Goal: Task Accomplishment & Management: Manage account settings

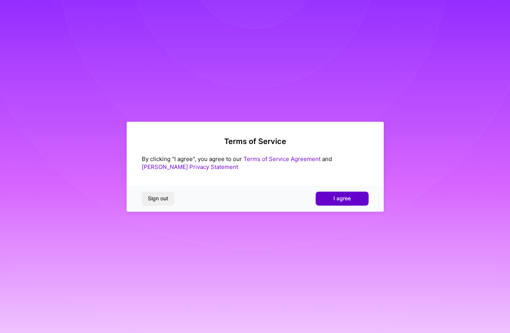
click at [338, 197] on span "I agree" at bounding box center [341, 199] width 17 height 8
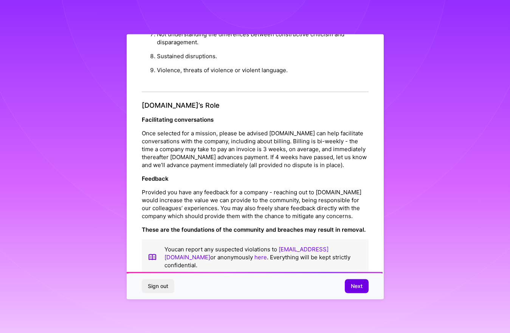
scroll to position [775, 0]
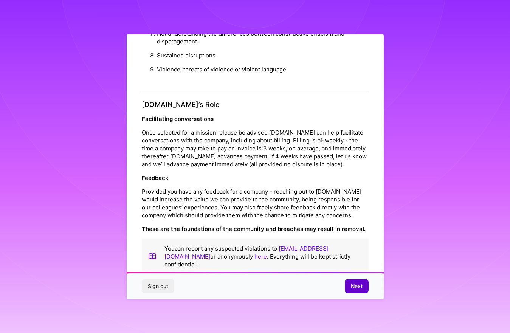
click at [360, 283] on span "Next" at bounding box center [357, 286] width 12 height 8
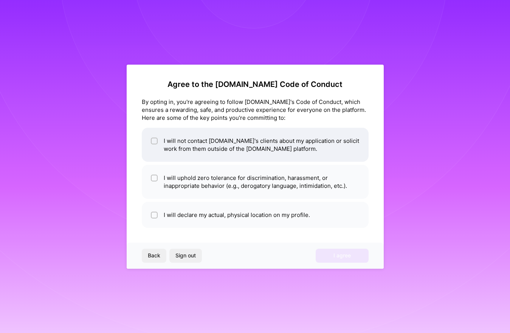
click at [153, 141] on input "checkbox" at bounding box center [154, 141] width 5 height 5
checkbox input "true"
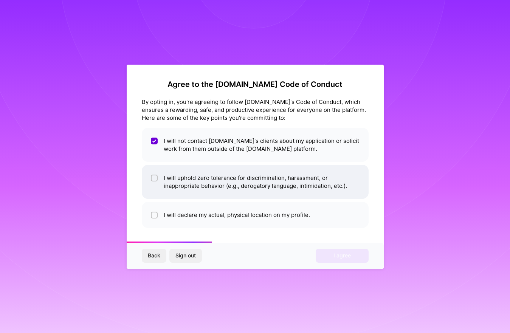
click at [153, 177] on input "checkbox" at bounding box center [154, 178] width 5 height 5
checkbox input "true"
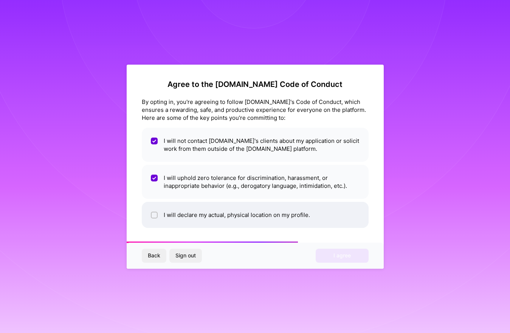
click at [154, 213] on input "checkbox" at bounding box center [154, 215] width 5 height 5
checkbox input "true"
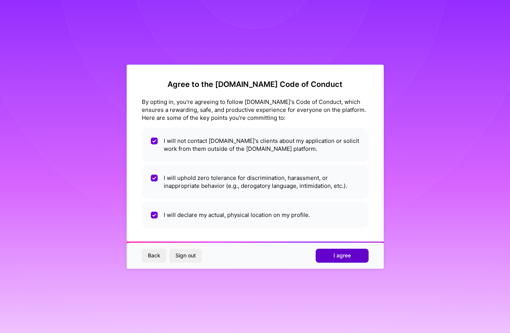
click at [354, 258] on button "I agree" at bounding box center [342, 256] width 53 height 14
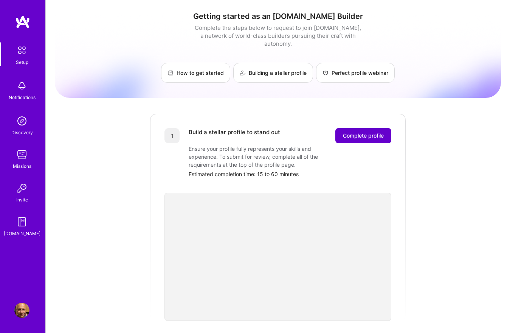
click at [366, 132] on span "Complete profile" at bounding box center [363, 136] width 41 height 8
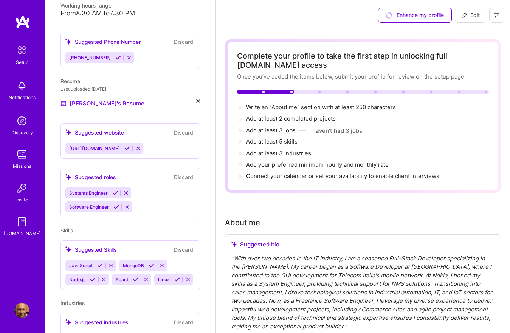
scroll to position [190, 0]
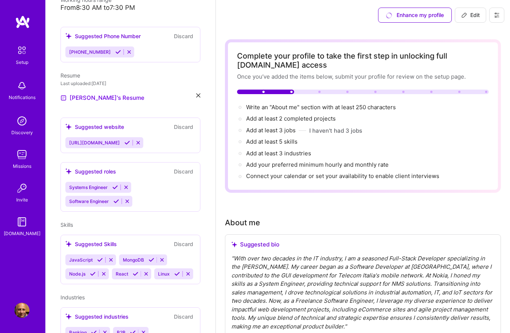
click at [127, 184] on icon at bounding box center [126, 187] width 6 height 6
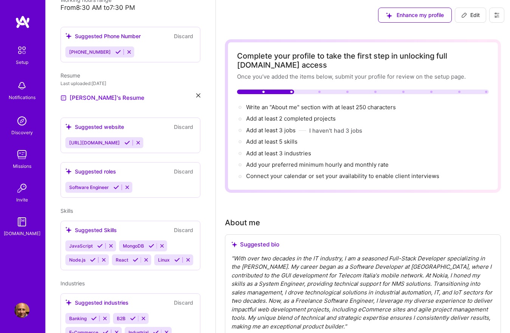
click at [128, 184] on icon at bounding box center [127, 187] width 6 height 6
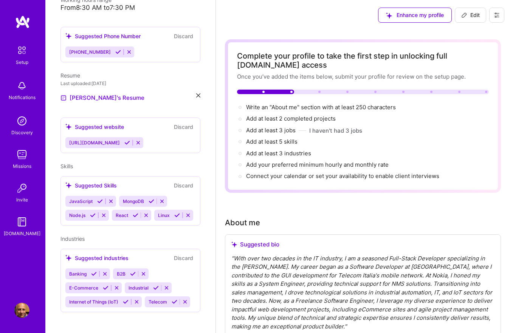
scroll to position [184, 0]
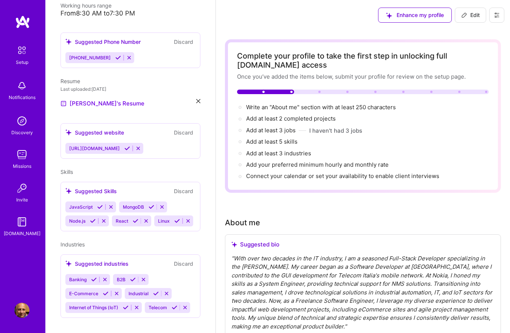
click at [188, 218] on icon at bounding box center [188, 221] width 6 height 6
click at [158, 211] on div "JavaScript MongoDB Node.js React" at bounding box center [130, 213] width 130 height 25
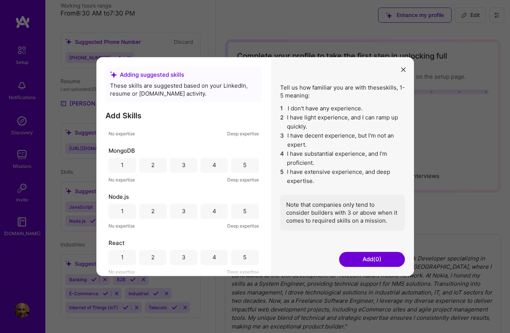
scroll to position [0, 0]
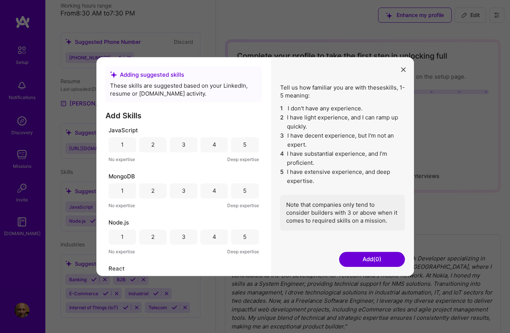
click at [218, 145] on div "4" at bounding box center [214, 144] width 28 height 15
click at [213, 193] on div "4" at bounding box center [214, 191] width 4 height 8
click at [213, 236] on div "4" at bounding box center [214, 237] width 4 height 8
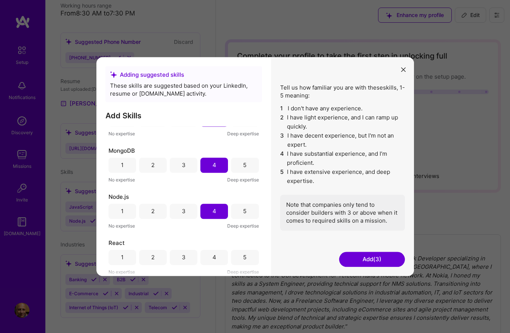
click at [216, 253] on div "4" at bounding box center [214, 257] width 28 height 15
click at [368, 260] on button "Add (4)" at bounding box center [372, 259] width 66 height 15
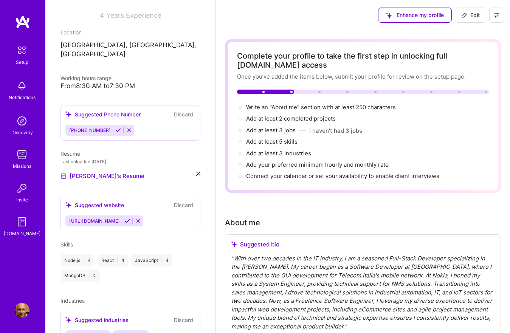
scroll to position [168, 0]
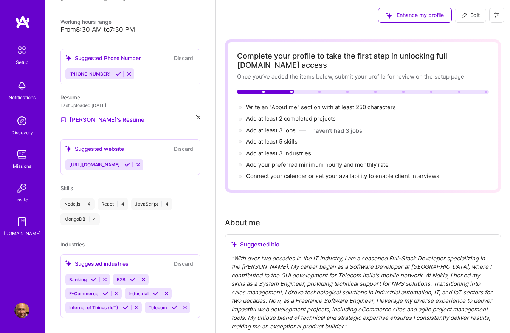
click at [104, 277] on icon at bounding box center [105, 280] width 6 height 6
click at [108, 291] on icon at bounding box center [108, 294] width 6 height 6
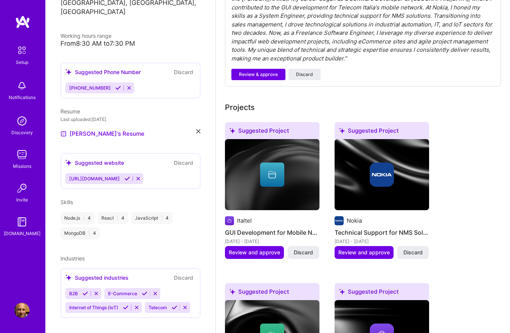
scroll to position [272, 0]
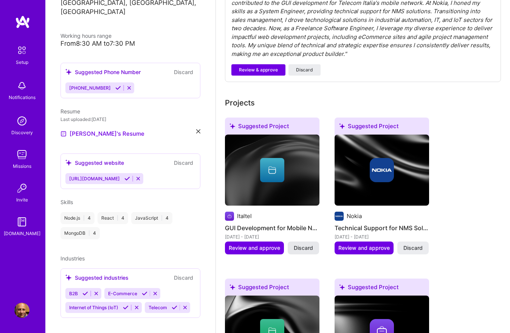
click at [305, 246] on span "Discard" at bounding box center [303, 248] width 19 height 8
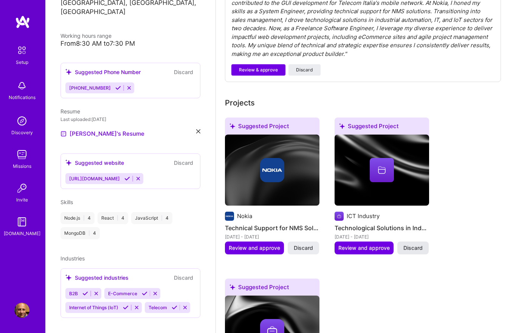
click at [421, 248] on span "Discard" at bounding box center [412, 248] width 19 height 8
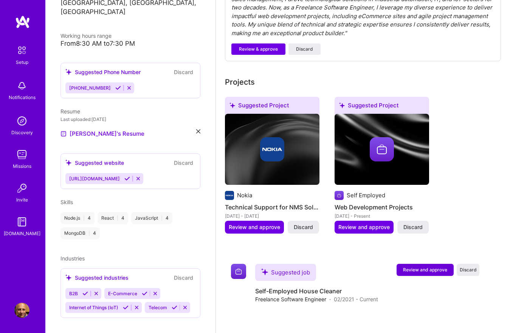
scroll to position [300, 0]
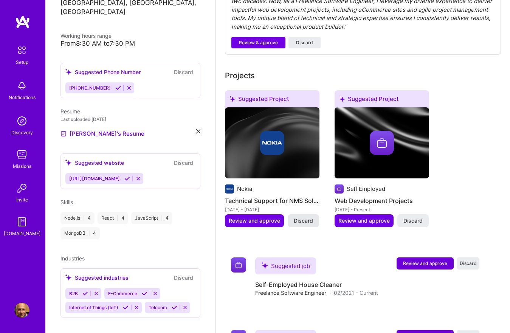
click at [302, 220] on span "Discard" at bounding box center [303, 221] width 19 height 8
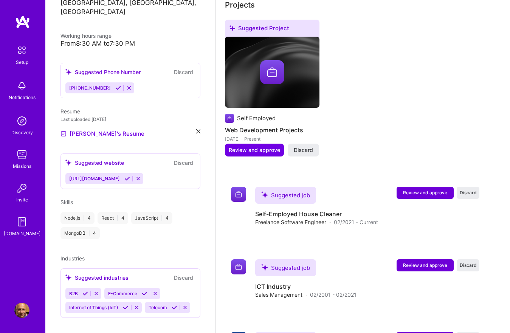
scroll to position [370, 0]
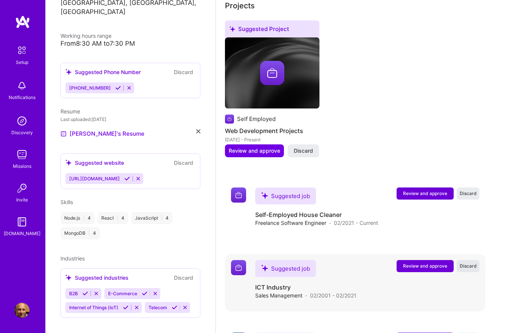
click at [468, 268] on span "Discard" at bounding box center [467, 266] width 17 height 6
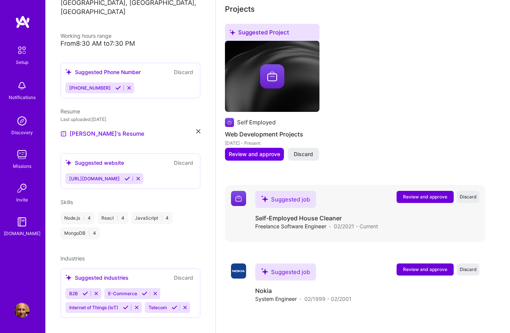
click at [416, 201] on button "Review and approve" at bounding box center [424, 197] width 57 height 12
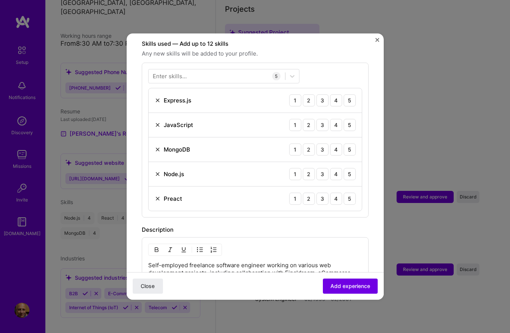
scroll to position [267, 0]
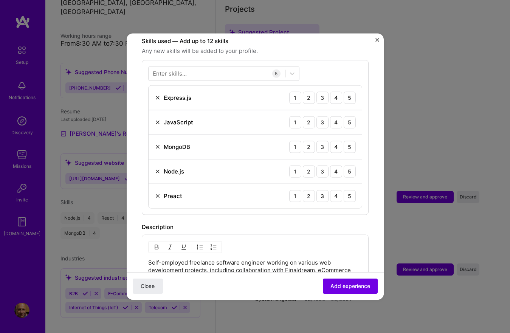
drag, startPoint x: 337, startPoint y: 87, endPoint x: 335, endPoint y: 99, distance: 12.0
click at [337, 91] on div "4" at bounding box center [336, 97] width 12 height 12
click at [333, 116] on div "4" at bounding box center [336, 122] width 12 height 12
click at [336, 141] on div "4" at bounding box center [336, 147] width 12 height 12
click at [334, 165] on div "4" at bounding box center [336, 171] width 12 height 12
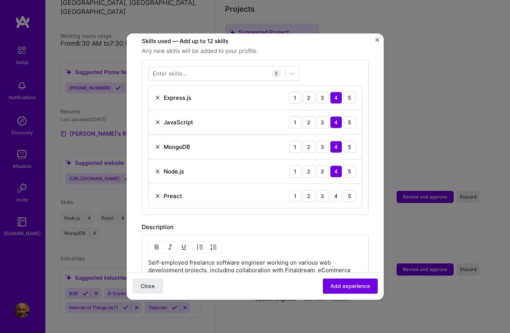
click at [155, 193] on img at bounding box center [158, 196] width 6 height 6
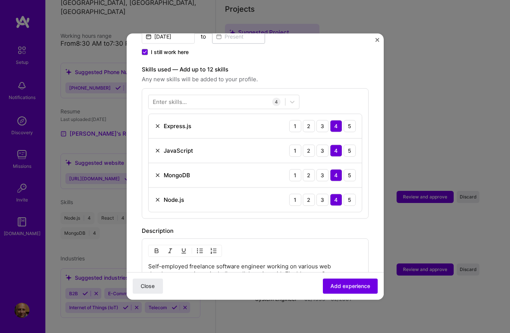
scroll to position [215, 0]
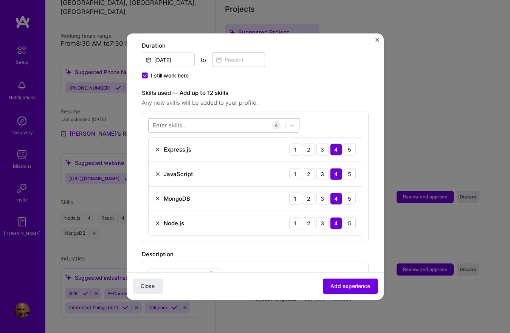
click at [203, 119] on div at bounding box center [217, 125] width 136 height 12
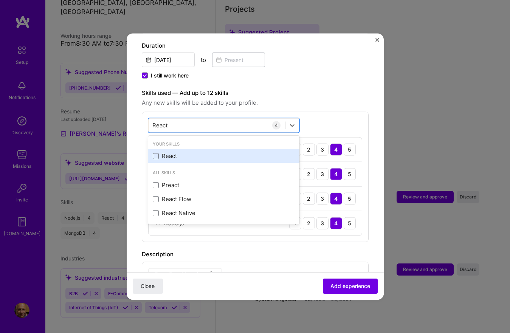
click at [151, 149] on div "React" at bounding box center [223, 156] width 151 height 14
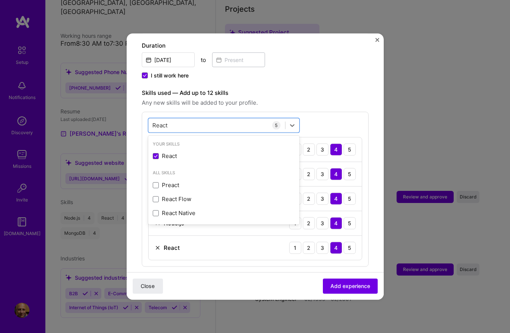
type input "React"
click at [326, 115] on div "option React, selected. option React selected, 0 of 2. 4 results available for …" at bounding box center [255, 188] width 227 height 155
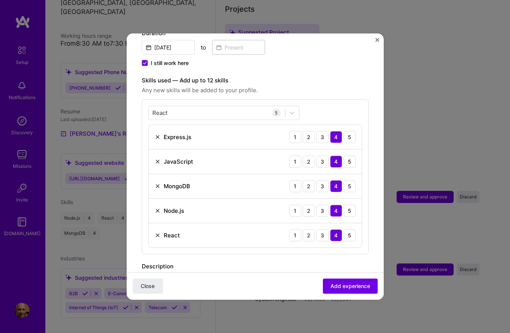
scroll to position [227, 0]
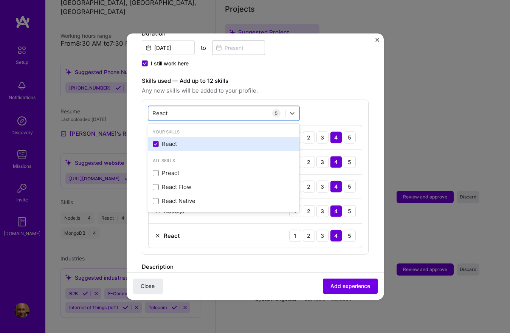
drag, startPoint x: 209, startPoint y: 104, endPoint x: 166, endPoint y: 135, distance: 53.5
click at [166, 120] on div "option React, selected. option React selected, 0 of 2. 4 results available for …" at bounding box center [223, 113] width 151 height 14
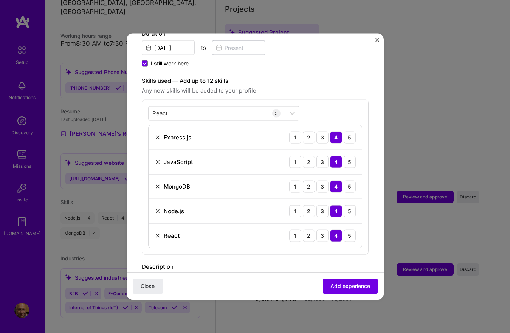
click at [328, 99] on div "React React 5 Express.js 1 2 3 4 5 JavaScript 1 2 3 4 5 MongoDB 1 2 3 4 5 Node.…" at bounding box center [255, 176] width 227 height 155
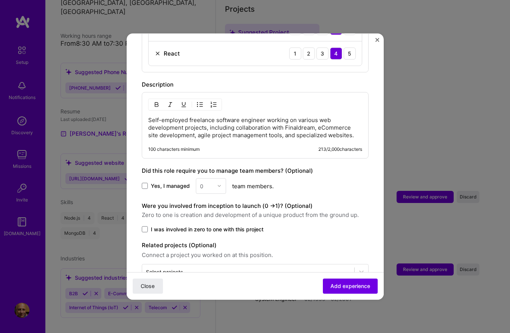
scroll to position [414, 0]
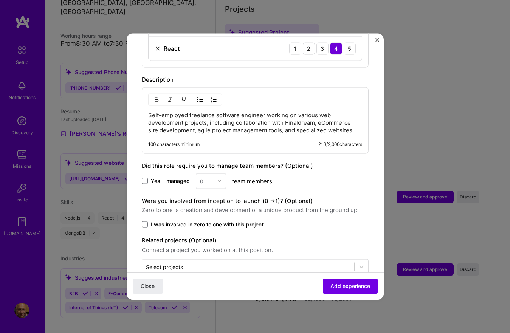
click at [147, 220] on label "I was involved in zero to one with this project" at bounding box center [255, 224] width 227 height 8
click at [0, 0] on input "I was involved in zero to one with this project" at bounding box center [0, 0] width 0 height 0
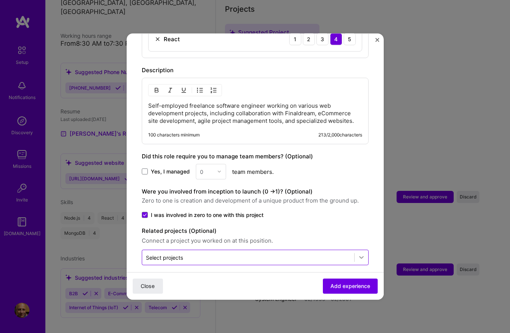
click at [362, 254] on icon at bounding box center [361, 258] width 8 height 8
click at [340, 287] on span "Add experience" at bounding box center [350, 286] width 40 height 8
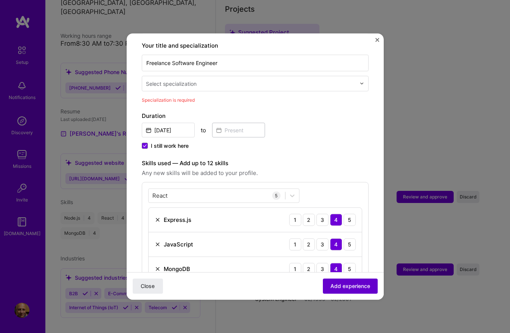
scroll to position [157, 0]
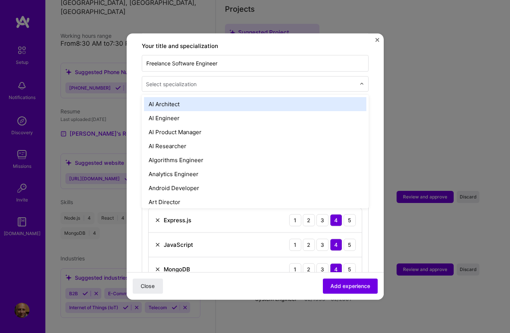
click at [231, 80] on input "text" at bounding box center [251, 84] width 211 height 8
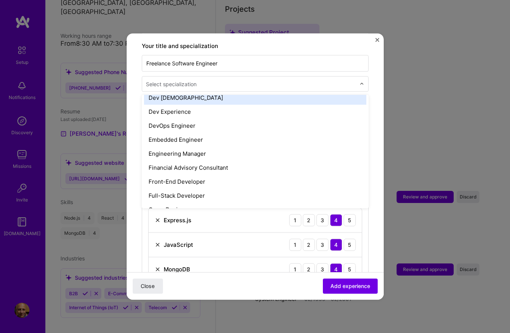
scroll to position [363, 0]
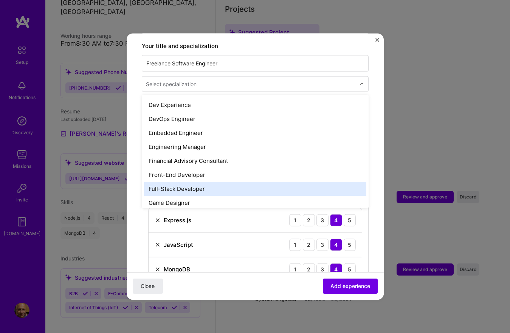
click at [170, 181] on div "Full-Stack Developer" at bounding box center [255, 188] width 222 height 14
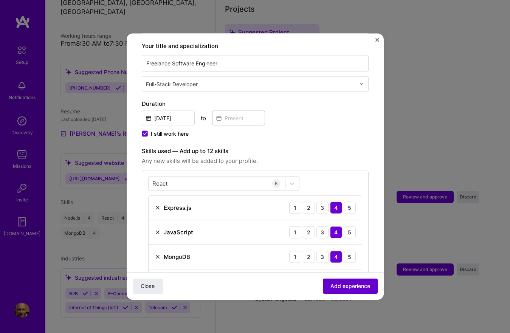
click at [360, 288] on span "Add experience" at bounding box center [350, 286] width 40 height 8
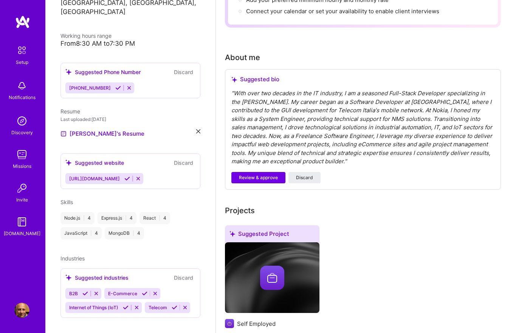
scroll to position [0, 0]
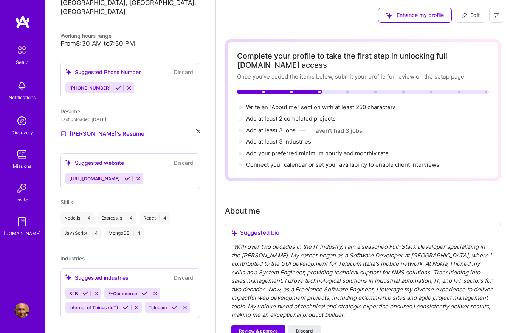
click at [463, 12] on icon at bounding box center [464, 15] width 6 height 6
select select "US"
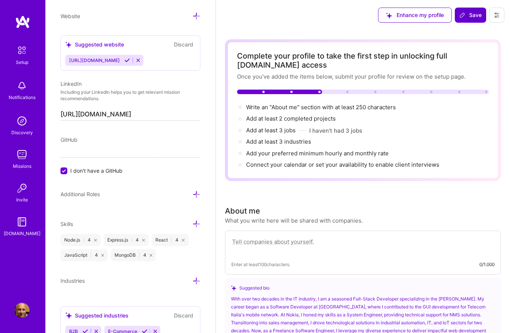
scroll to position [422, 0]
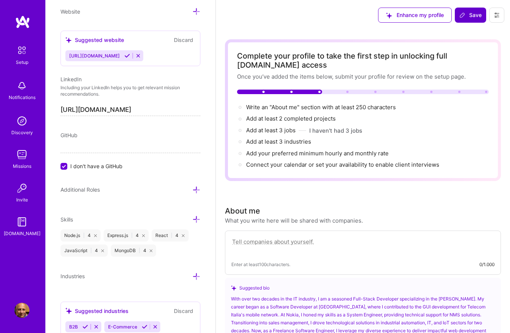
click at [73, 135] on span "GitHub" at bounding box center [68, 135] width 17 height 6
click at [61, 166] on input "I don't have a GitHub" at bounding box center [64, 166] width 7 height 7
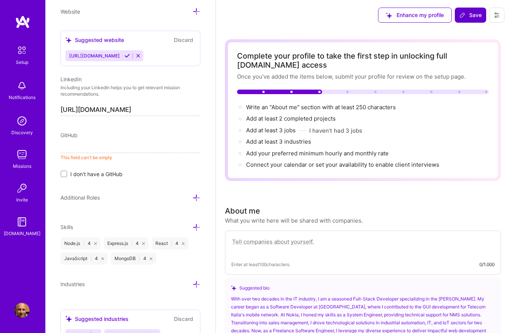
paste input "[URL][DOMAIN_NAME]"
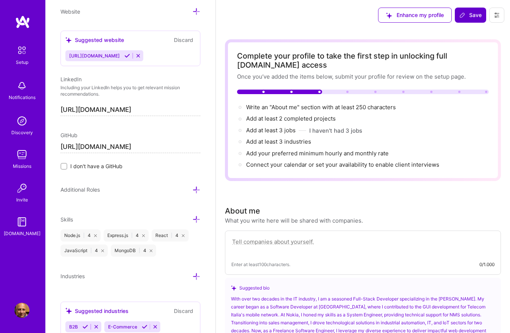
type input "[URL][DOMAIN_NAME]"
click at [135, 186] on div "Additional Roles" at bounding box center [130, 189] width 140 height 9
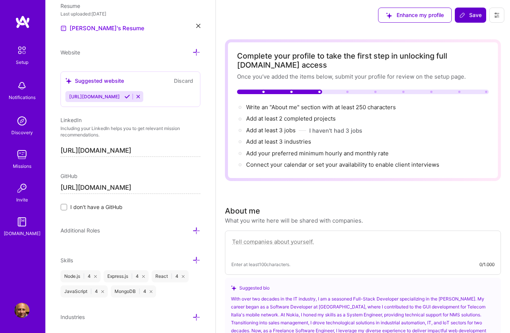
scroll to position [370, 0]
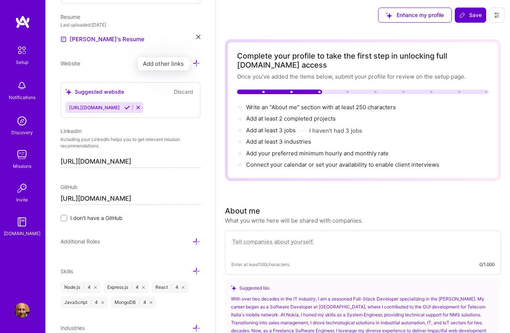
click at [197, 62] on icon at bounding box center [196, 63] width 8 height 8
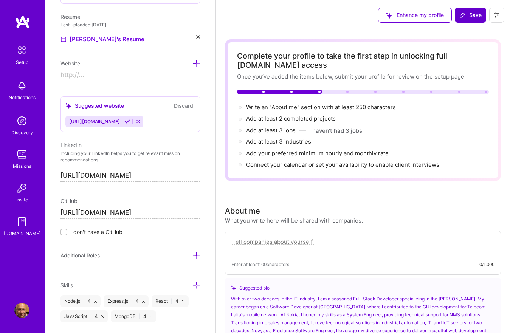
click at [110, 74] on input at bounding box center [130, 75] width 140 height 12
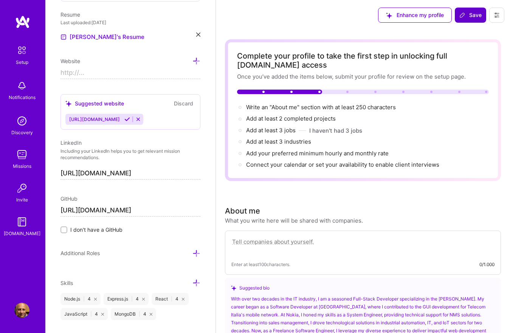
type input "https://"
click at [203, 75] on div "Edit photo [PERSON_NAME] Full-Stack Developer 4 Years Experience Location This …" at bounding box center [130, 166] width 170 height 333
click at [213, 93] on div "Edit photo [PERSON_NAME] Full-Stack Developer 4 Years Experience Location This …" at bounding box center [130, 166] width 170 height 333
drag, startPoint x: 94, startPoint y: 71, endPoint x: 41, endPoint y: 72, distance: 53.7
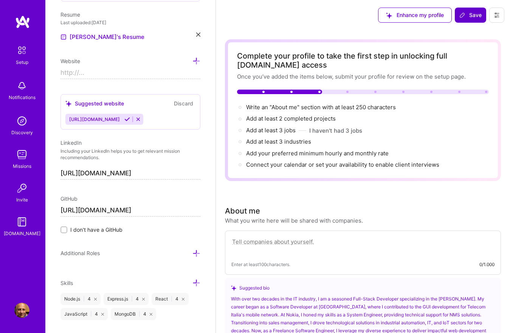
type input "https://"
click at [210, 196] on div "Edit photo [PERSON_NAME] Full-Stack Developer 4 Years Experience Location This …" at bounding box center [130, 166] width 170 height 333
click at [130, 119] on icon at bounding box center [127, 119] width 6 height 6
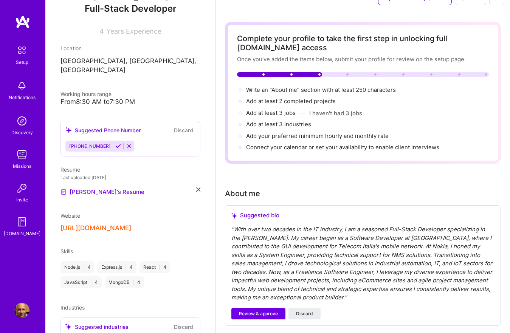
scroll to position [95, 0]
click at [115, 144] on icon at bounding box center [118, 147] width 6 height 6
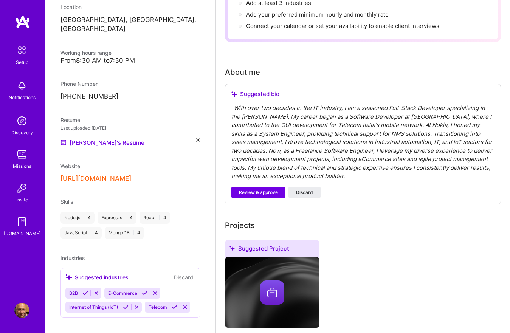
scroll to position [141, 0]
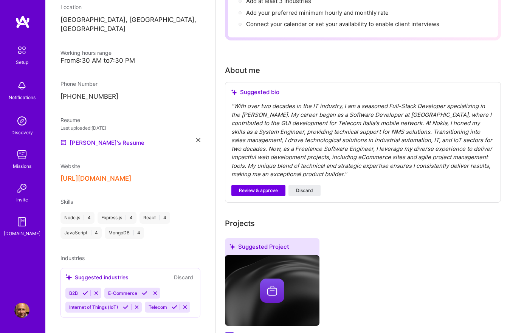
click at [186, 273] on button "Discard" at bounding box center [184, 277] width 24 height 9
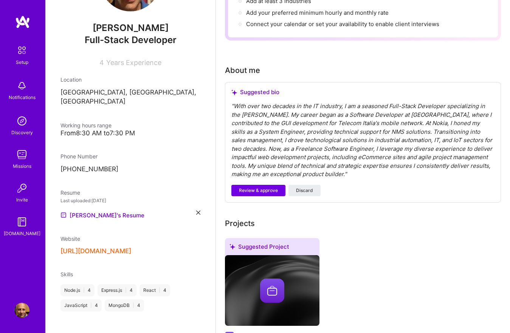
scroll to position [137, 0]
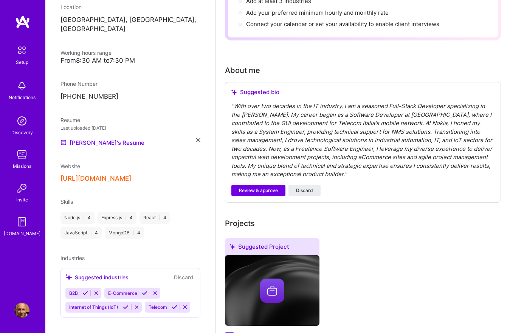
click at [179, 273] on button "Discard" at bounding box center [184, 277] width 24 height 9
click at [183, 273] on button "Discard" at bounding box center [184, 277] width 24 height 9
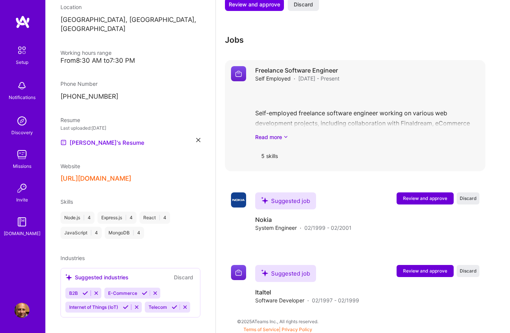
scroll to position [506, 0]
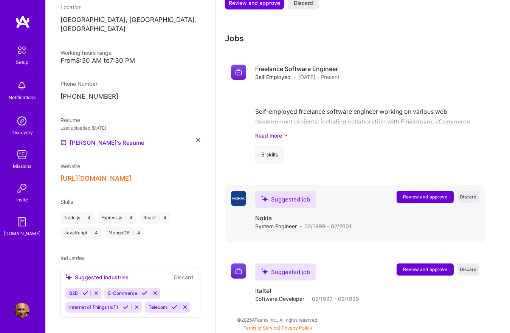
click at [436, 198] on span "Review and approve" at bounding box center [425, 196] width 44 height 6
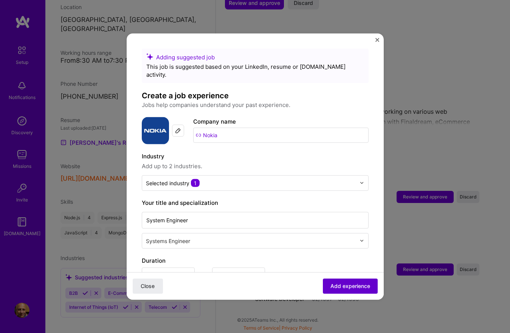
click at [357, 288] on span "Add experience" at bounding box center [350, 286] width 40 height 8
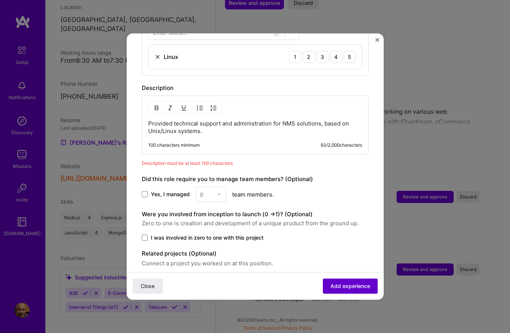
scroll to position [317, 0]
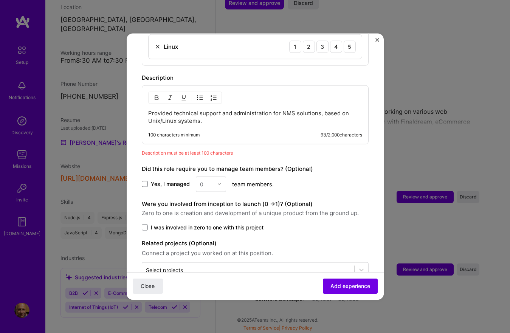
click at [377, 41] on img "Close" at bounding box center [377, 40] width 4 height 4
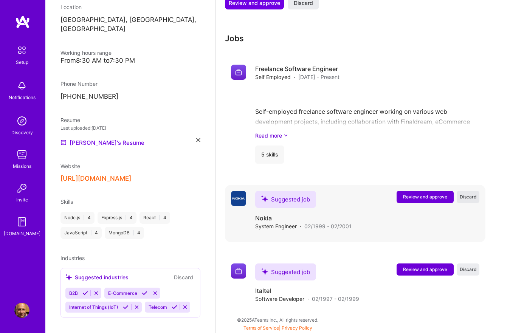
click at [469, 197] on span "Discard" at bounding box center [467, 196] width 17 height 6
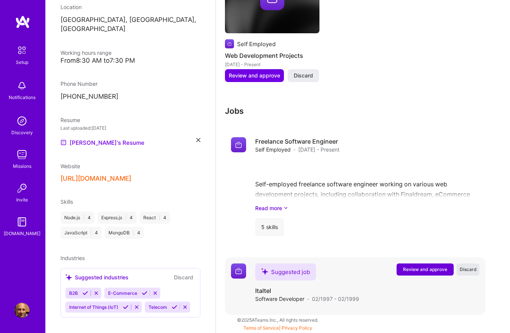
click at [473, 270] on span "Discard" at bounding box center [467, 269] width 17 height 6
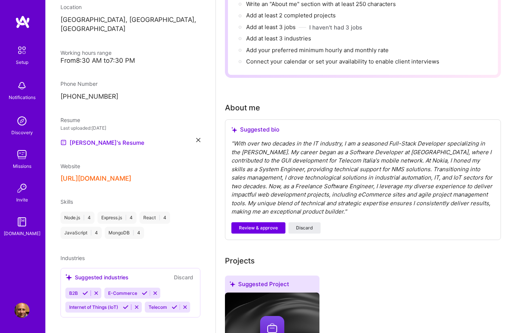
scroll to position [104, 0]
click at [260, 225] on span "Review & approve" at bounding box center [258, 227] width 39 height 7
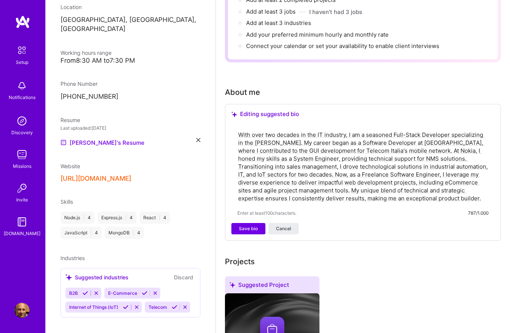
scroll to position [119, 0]
click at [95, 290] on icon at bounding box center [96, 293] width 6 height 6
click at [117, 290] on icon at bounding box center [117, 293] width 6 height 6
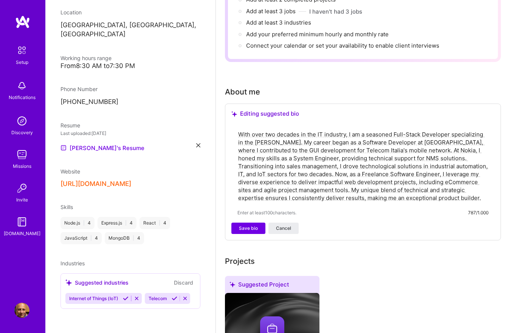
scroll to position [123, 0]
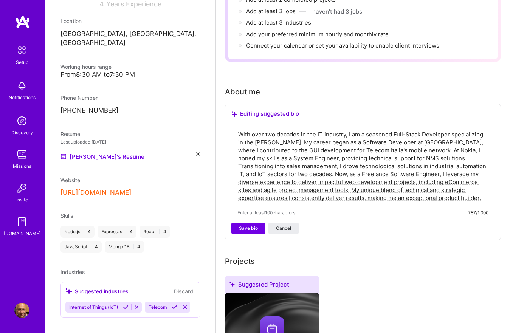
click at [139, 304] on icon at bounding box center [137, 307] width 6 height 6
click at [106, 304] on icon at bounding box center [106, 307] width 6 height 6
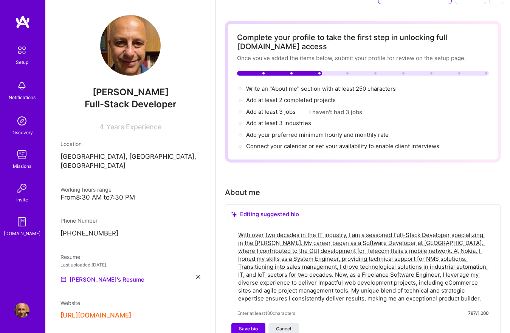
scroll to position [0, 0]
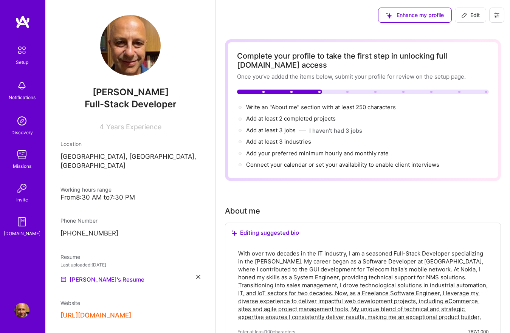
drag, startPoint x: 475, startPoint y: 16, endPoint x: 447, endPoint y: 45, distance: 40.6
click at [475, 16] on span "Edit" at bounding box center [470, 15] width 19 height 8
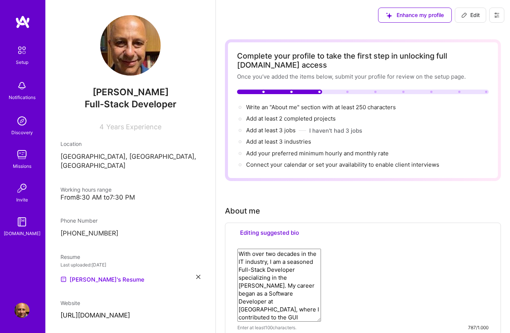
select select "IT"
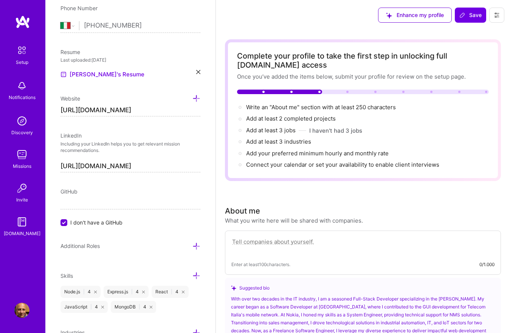
scroll to position [330, 0]
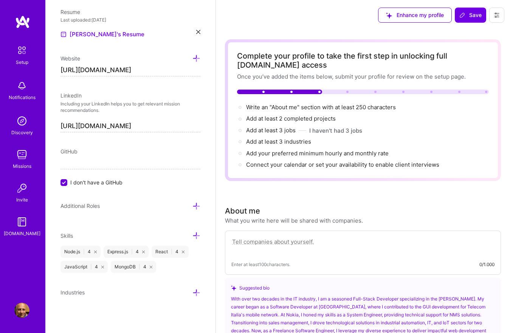
click at [198, 235] on icon at bounding box center [196, 236] width 8 height 8
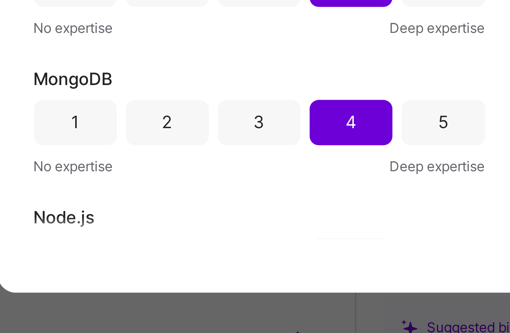
scroll to position [46, 0]
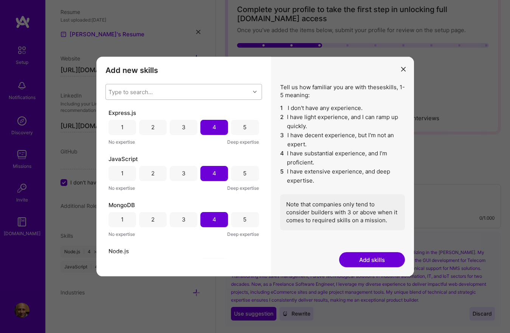
click at [173, 91] on div "Type to search..." at bounding box center [178, 91] width 144 height 15
type input "Next"
click at [113, 112] on input "modal" at bounding box center [113, 111] width 5 height 5
checkbox input "false"
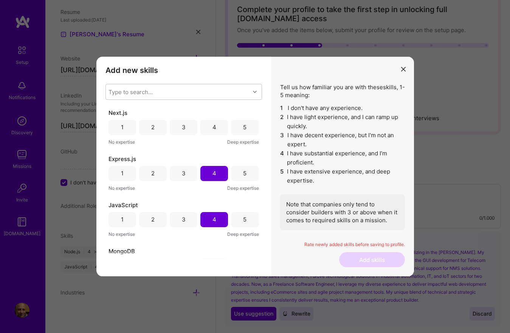
click at [183, 264] on div "Add new skills Tell us how familiar you are with given skills, using between 1 …" at bounding box center [183, 167] width 175 height 220
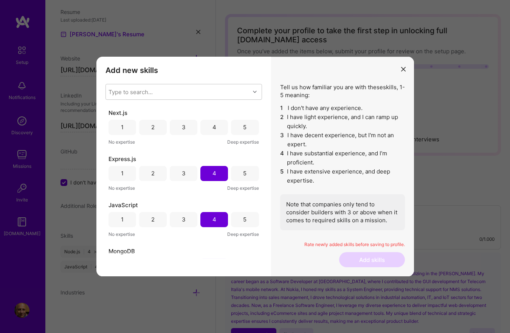
scroll to position [25, 0]
click at [218, 128] on div "4" at bounding box center [214, 127] width 28 height 15
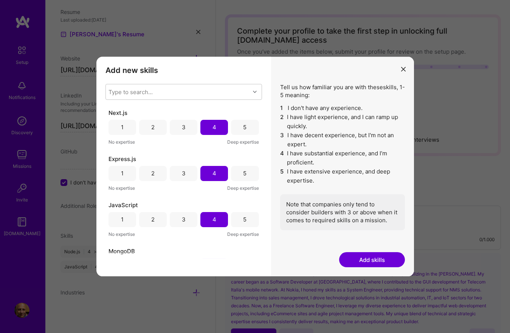
click at [378, 264] on button "Add skills" at bounding box center [372, 259] width 66 height 15
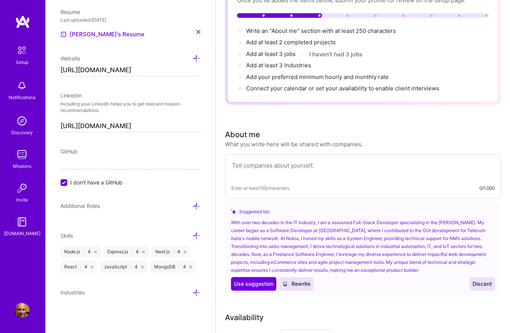
scroll to position [71, 0]
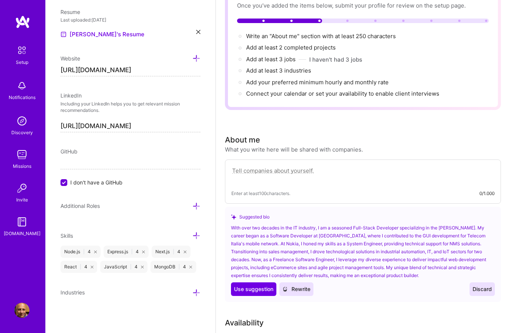
click at [263, 291] on span "Use suggestion" at bounding box center [253, 289] width 39 height 8
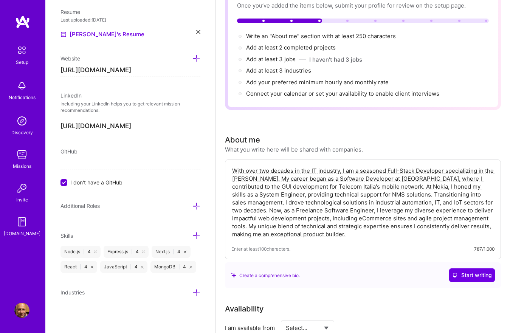
click at [278, 178] on textarea "With over two decades in the IT industry, I am a seasoned Full-Stack Developer …" at bounding box center [362, 202] width 263 height 73
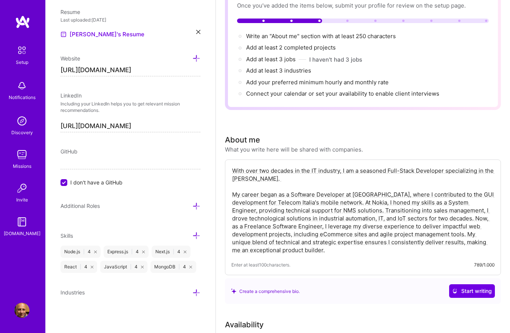
click at [422, 218] on textarea "With over two decades in the IT industry, I am a seasoned Full-Stack Developer …" at bounding box center [362, 210] width 263 height 89
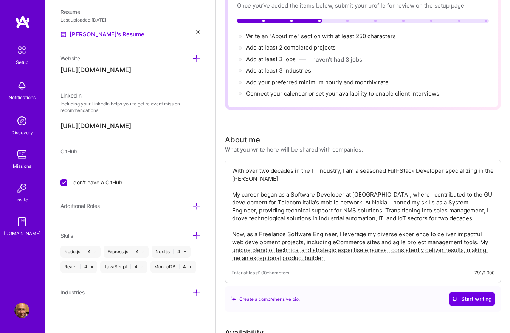
drag, startPoint x: 466, startPoint y: 243, endPoint x: 480, endPoint y: 244, distance: 14.4
click at [466, 243] on textarea "With over two decades in the IT industry, I am a seasoned Full-Stack Developer …" at bounding box center [362, 214] width 263 height 97
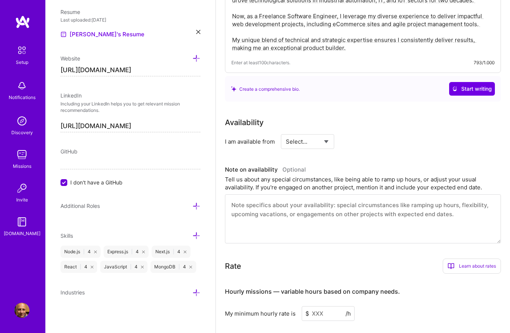
scroll to position [291, 0]
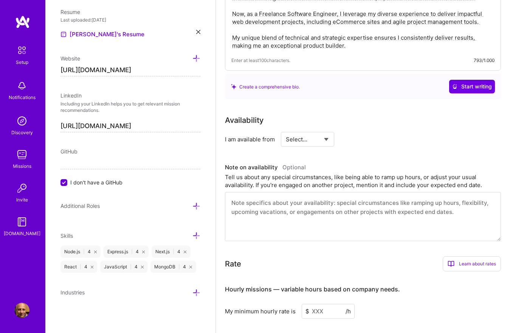
type textarea "With over two decades in the IT industry, I am a seasoned Full-Stack Developer …"
click at [328, 138] on select "Select... Right Now Future Date Not Available" at bounding box center [307, 139] width 43 height 19
select select "Right Now"
click at [286, 130] on select "Select... Right Now Future Date Not Available" at bounding box center [307, 139] width 43 height 19
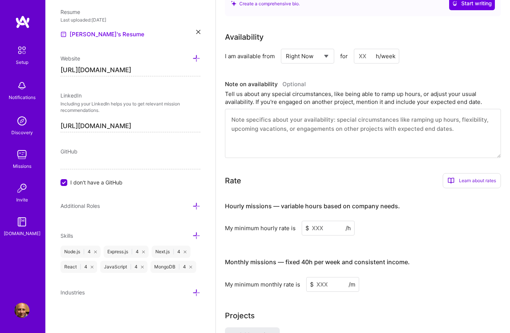
scroll to position [376, 0]
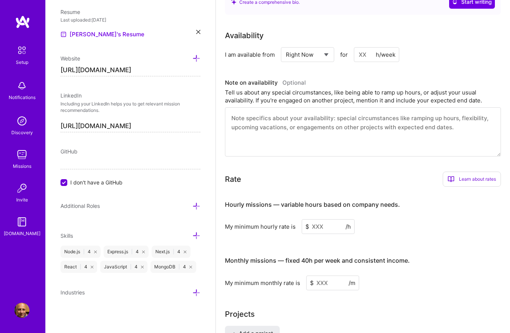
drag, startPoint x: 311, startPoint y: 227, endPoint x: 327, endPoint y: 226, distance: 15.5
click at [327, 226] on input at bounding box center [328, 226] width 53 height 15
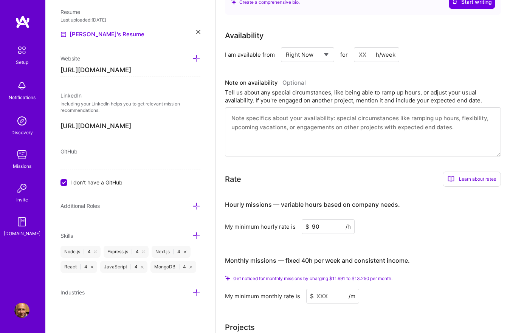
type input "90"
click at [438, 232] on div "My minimum hourly rate is $ 90 /h" at bounding box center [363, 226] width 276 height 15
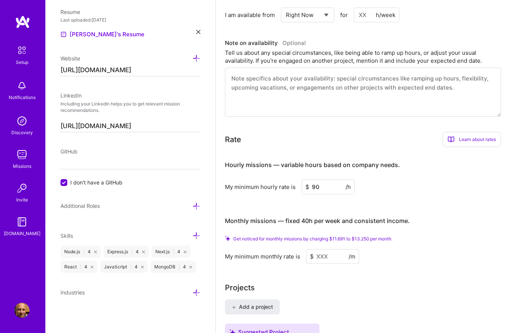
scroll to position [416, 0]
click at [317, 257] on input at bounding box center [332, 255] width 53 height 15
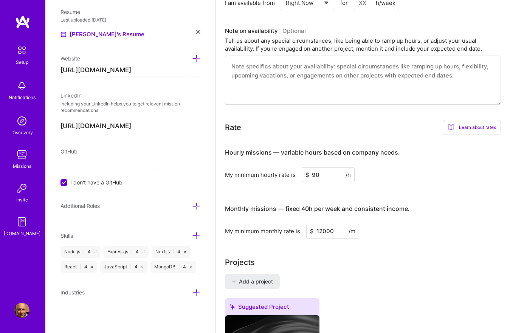
type input "12000"
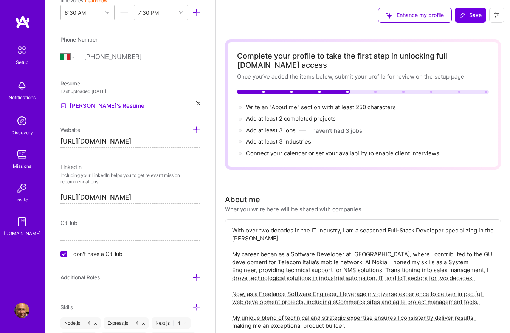
scroll to position [260, 0]
click at [63, 252] on input "I don't have a GitHub" at bounding box center [64, 253] width 7 height 7
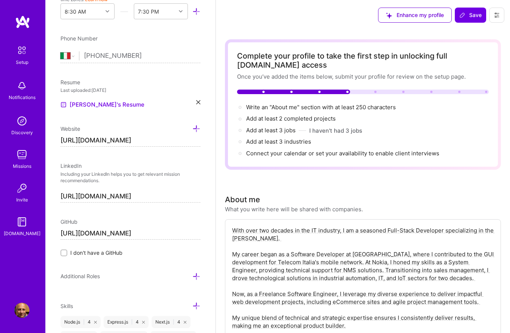
type input "[URL][DOMAIN_NAME]"
click at [78, 265] on div "Edit photo [PERSON_NAME] Full-Stack Developer 4 Years Experience Location This …" at bounding box center [130, 166] width 170 height 333
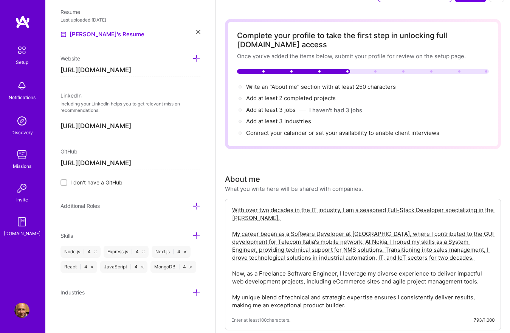
scroll to position [0, 0]
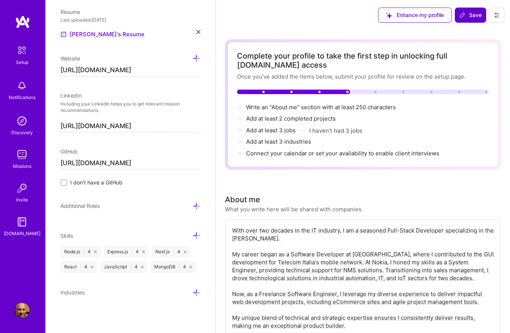
click at [476, 19] on button "Save" at bounding box center [470, 15] width 31 height 15
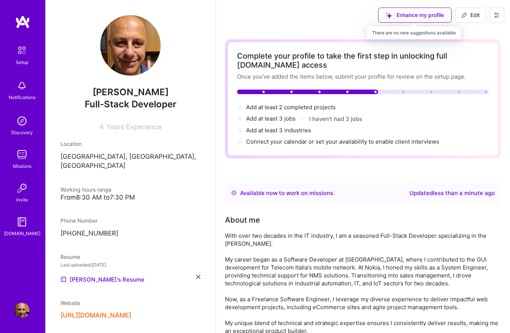
click at [422, 19] on div "Enhance my profile" at bounding box center [415, 15] width 74 height 15
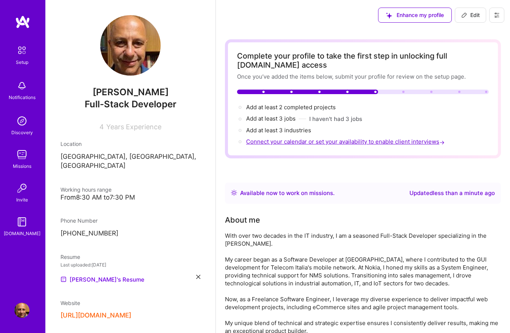
click at [270, 143] on span "Connect your calendar or set your availability to enable client interviews →" at bounding box center [346, 141] width 200 height 7
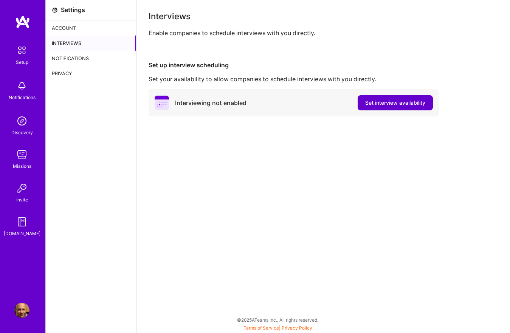
click at [383, 99] on span "Set interview availability" at bounding box center [395, 103] width 60 height 8
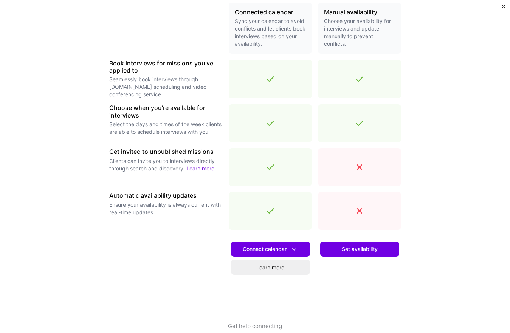
scroll to position [196, 0]
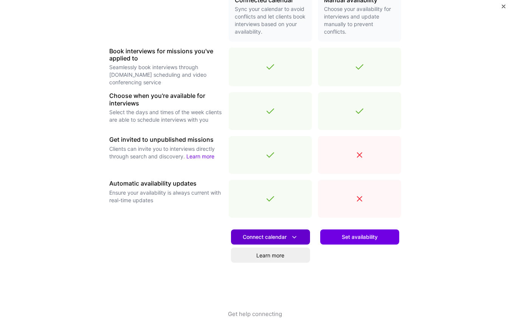
click at [295, 237] on icon at bounding box center [294, 237] width 8 height 8
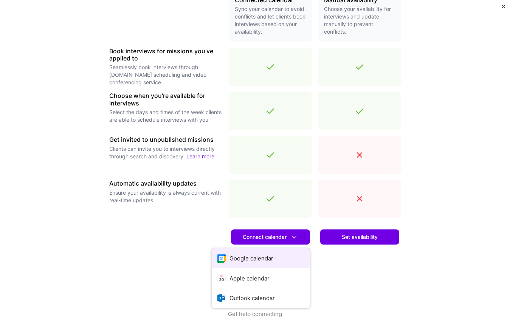
click at [260, 255] on button "Google calendar" at bounding box center [261, 258] width 98 height 20
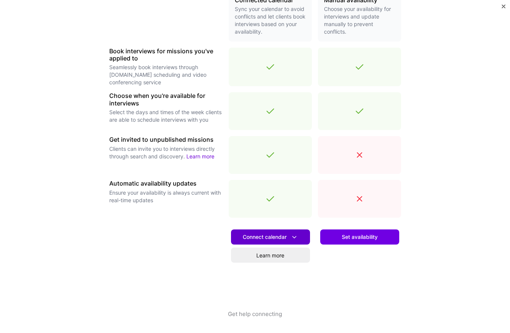
click at [296, 236] on icon at bounding box center [294, 237] width 8 height 8
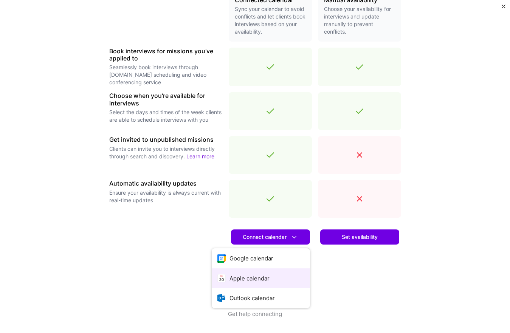
click at [252, 278] on button "Apple calendar" at bounding box center [261, 278] width 98 height 20
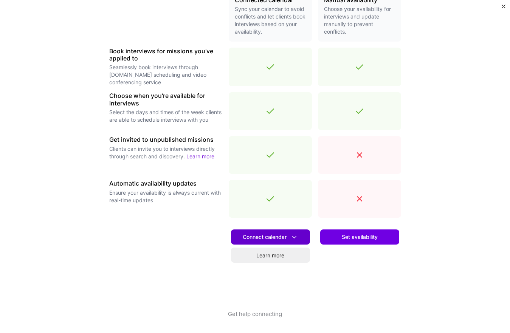
click at [295, 237] on icon at bounding box center [294, 237] width 8 height 8
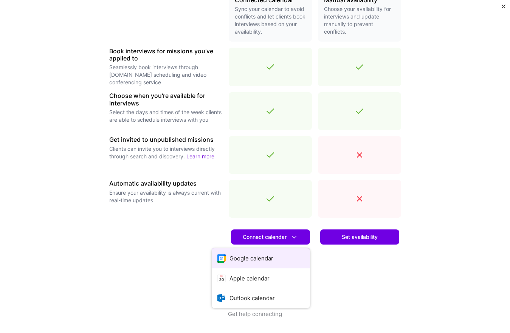
click at [249, 254] on button "Google calendar" at bounding box center [261, 258] width 98 height 20
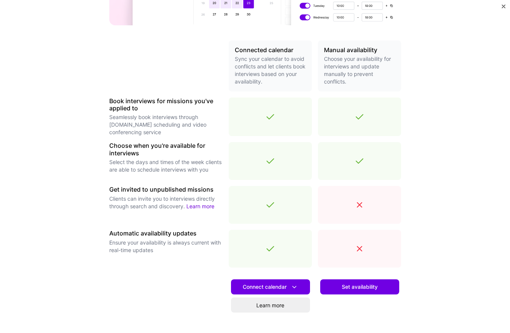
scroll to position [158, 0]
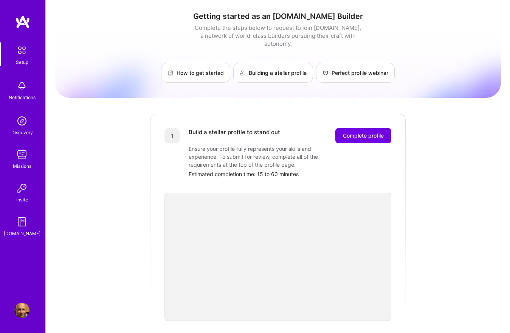
click at [20, 311] on img at bounding box center [21, 310] width 15 height 15
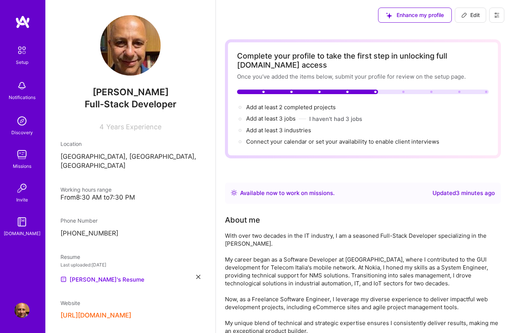
click at [497, 18] on button at bounding box center [496, 15] width 15 height 15
click at [465, 34] on button "Settings" at bounding box center [475, 32] width 57 height 19
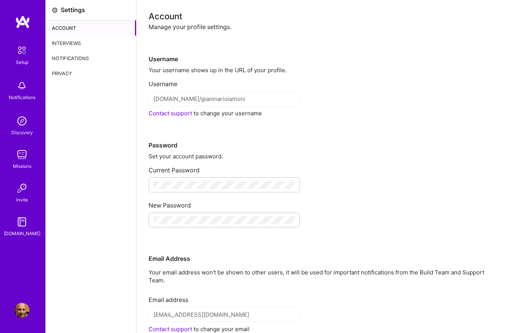
click at [70, 44] on div "Interviews" at bounding box center [91, 43] width 90 height 15
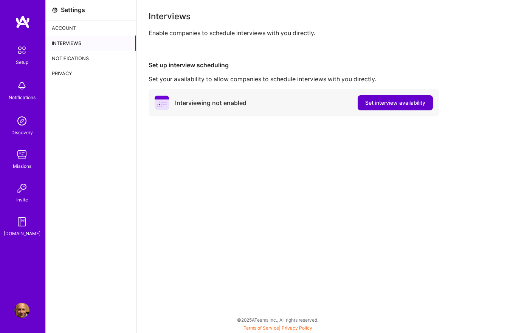
click at [387, 101] on span "Set interview availability" at bounding box center [395, 103] width 60 height 8
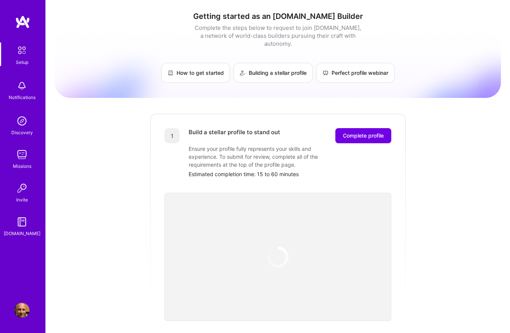
click at [26, 311] on img at bounding box center [21, 310] width 15 height 15
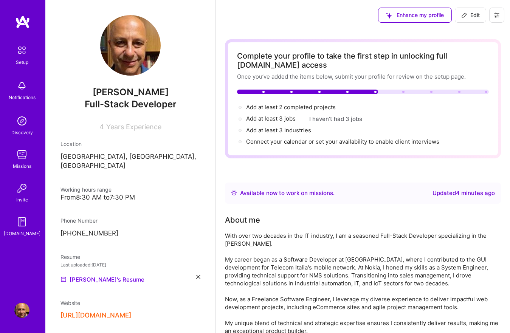
click at [23, 55] on img at bounding box center [22, 50] width 16 height 16
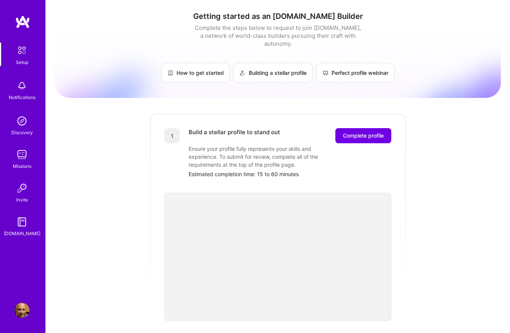
click at [23, 90] on img at bounding box center [21, 85] width 15 height 15
click at [18, 122] on img at bounding box center [21, 120] width 15 height 15
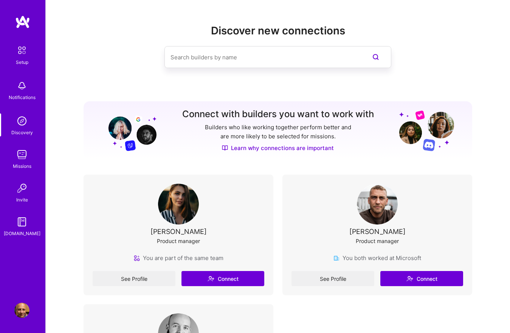
click at [24, 153] on img at bounding box center [21, 154] width 15 height 15
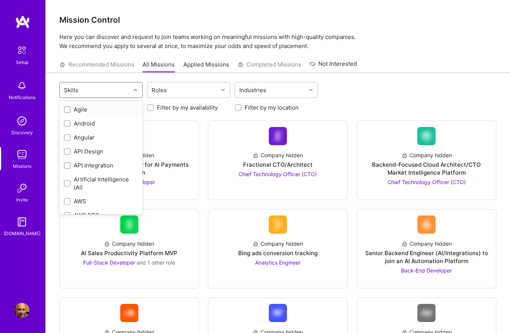
click at [136, 91] on icon at bounding box center [135, 90] width 4 height 4
click at [347, 91] on div "option Agile focused, 1 of 78. 78 results available. Use Up and Down to choose …" at bounding box center [277, 91] width 437 height 18
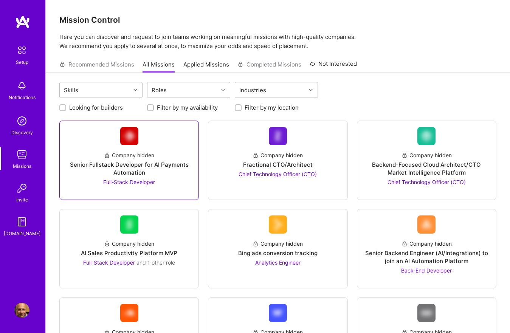
click at [133, 183] on span "Full-Stack Developer" at bounding box center [129, 182] width 52 height 6
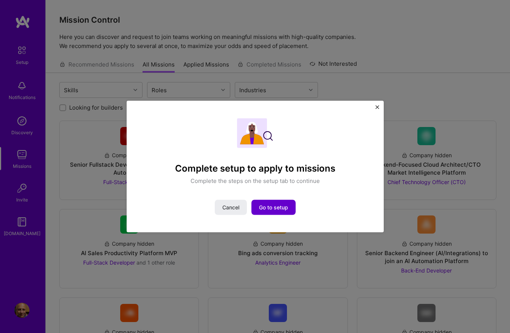
click at [274, 212] on button "Go to setup" at bounding box center [273, 207] width 44 height 15
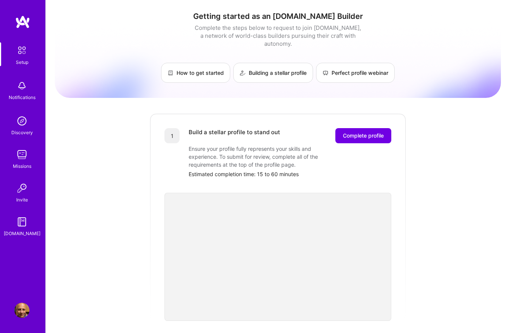
click at [23, 57] on img at bounding box center [22, 50] width 16 height 16
